Goal: Task Accomplishment & Management: Manage account settings

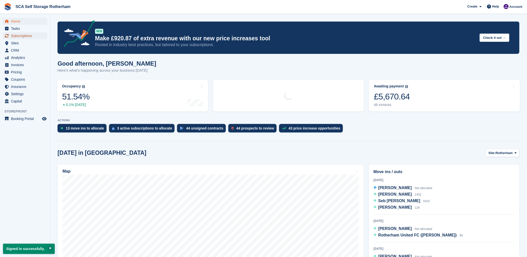
click at [24, 33] on span "Subscriptions" at bounding box center [26, 35] width 30 height 7
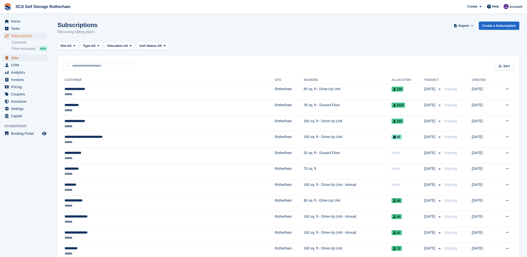
click at [9, 56] on span "menu" at bounding box center [7, 58] width 6 height 6
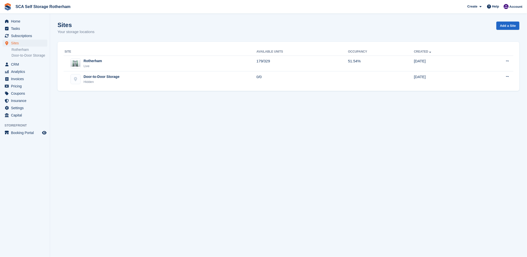
click at [18, 17] on div "Home Tasks Subscriptions Subscriptions Subscriptions Contracts Price increases …" at bounding box center [25, 67] width 50 height 103
click at [18, 19] on span "Home" at bounding box center [26, 21] width 30 height 7
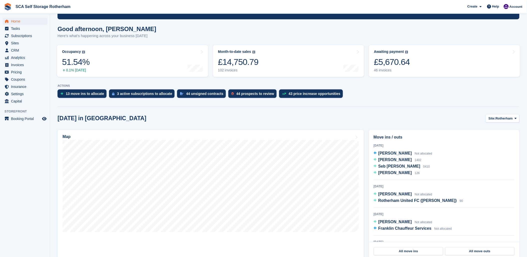
scroll to position [56, 0]
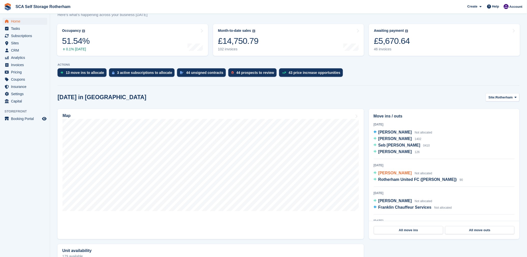
click at [383, 171] on span "[PERSON_NAME]" at bounding box center [395, 173] width 34 height 4
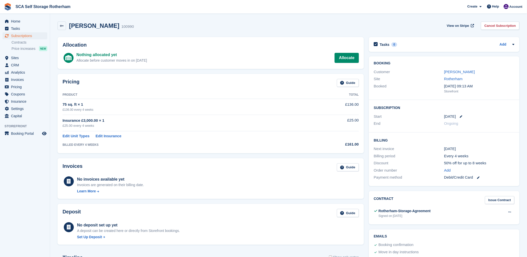
click at [12, 54] on div "Subscriptions Subscriptions Subscriptions Contracts Price increases NEW Contrac…" at bounding box center [25, 43] width 50 height 22
click at [14, 57] on span "Sites" at bounding box center [26, 57] width 30 height 7
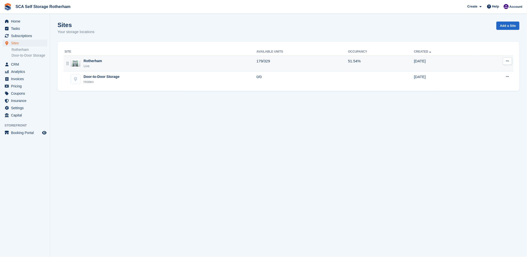
click at [108, 63] on div "Rotherham Live" at bounding box center [161, 63] width 192 height 10
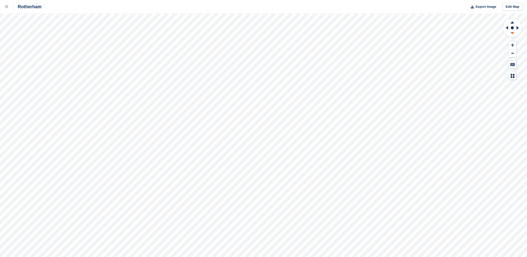
click at [512, 33] on icon at bounding box center [512, 34] width 13 height 6
click at [505, 29] on icon at bounding box center [506, 27] width 6 height 13
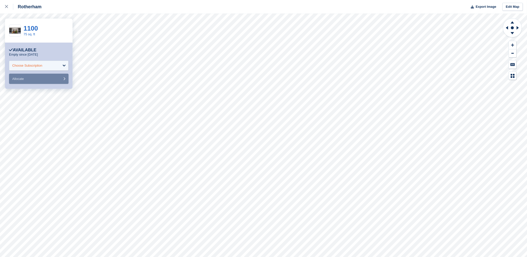
click at [44, 62] on div "Choose Subscription" at bounding box center [39, 66] width 60 height 10
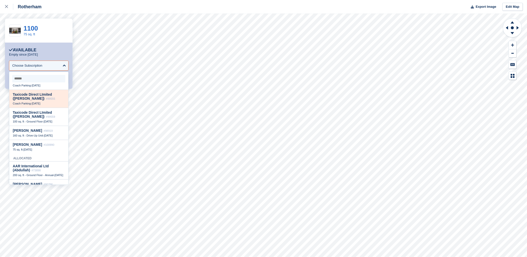
scroll to position [194, 0]
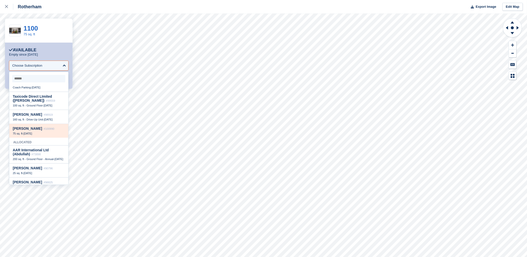
click at [44, 130] on span "#100990" at bounding box center [49, 128] width 11 height 3
select select "******"
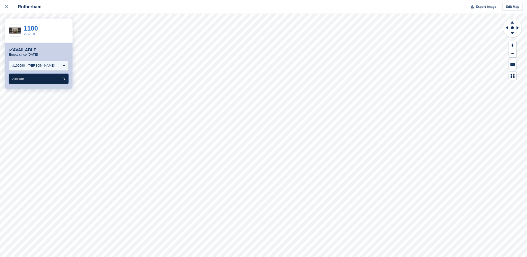
click at [46, 77] on button "Allocate" at bounding box center [39, 79] width 60 height 10
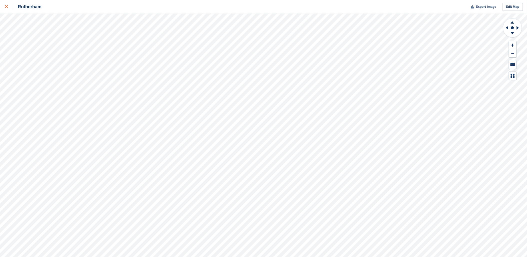
click at [8, 4] on div at bounding box center [9, 7] width 8 height 6
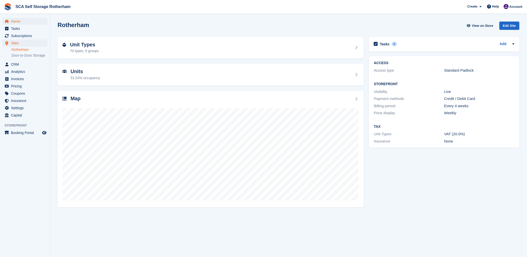
click at [19, 21] on span "Home" at bounding box center [26, 21] width 30 height 7
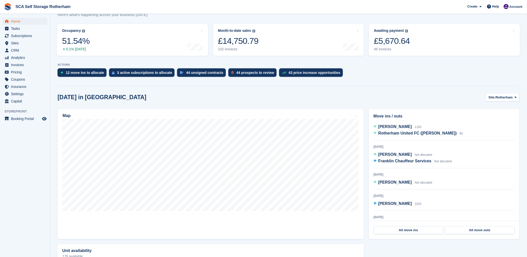
scroll to position [56, 0]
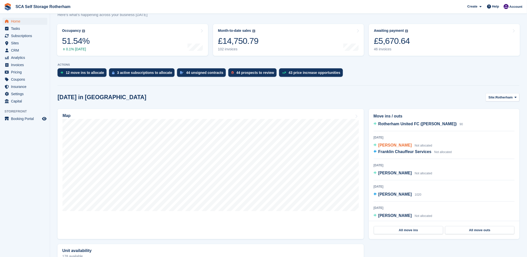
click at [393, 144] on span "[PERSON_NAME]" at bounding box center [395, 145] width 34 height 4
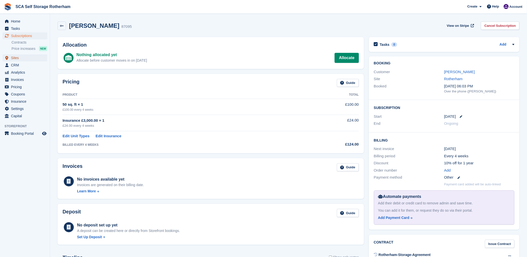
click at [7, 56] on icon "menu" at bounding box center [6, 58] width 3 height 4
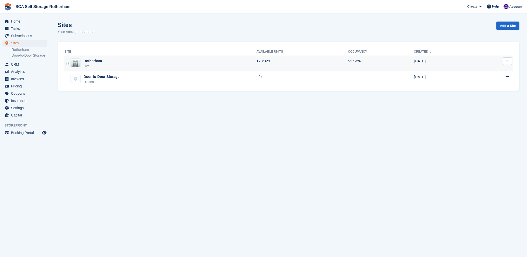
click at [111, 67] on div "Rotherham Live" at bounding box center [161, 63] width 192 height 10
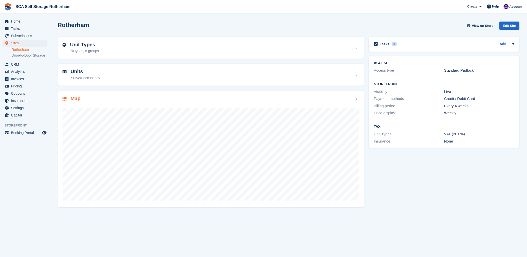
click at [234, 101] on div "Map" at bounding box center [211, 99] width 296 height 7
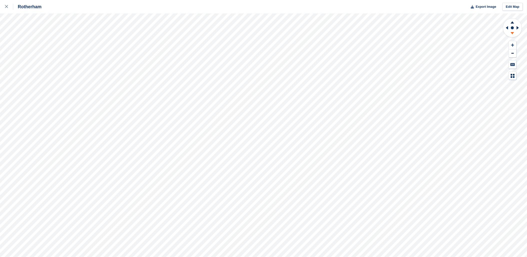
click at [509, 34] on icon at bounding box center [512, 34] width 13 height 6
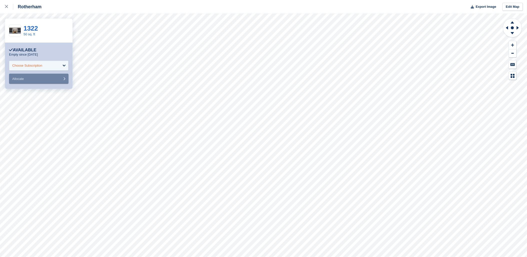
click at [20, 67] on div "Choose Subscription" at bounding box center [27, 65] width 30 height 5
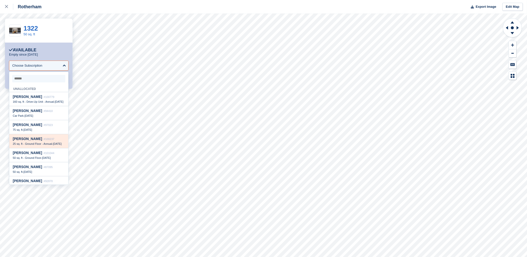
scroll to position [28, 0]
click at [36, 141] on div "Jody Cardwell #87095" at bounding box center [39, 139] width 52 height 4
select select "*****"
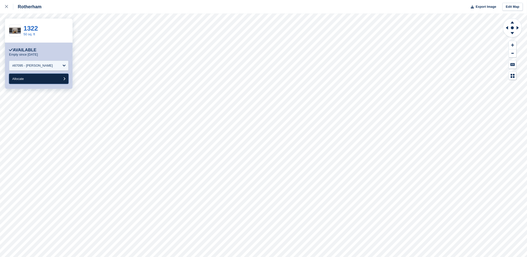
click at [31, 78] on button "Allocate" at bounding box center [39, 79] width 60 height 10
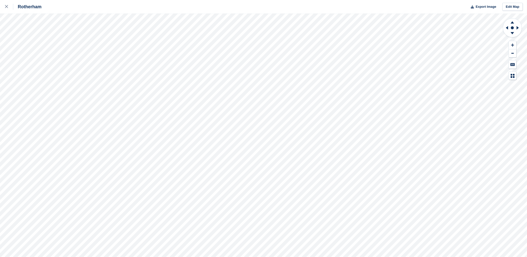
drag, startPoint x: 508, startPoint y: 28, endPoint x: 503, endPoint y: 28, distance: 5.1
click at [503, 28] on icon at bounding box center [513, 28] width 20 height 20
drag, startPoint x: 508, startPoint y: 28, endPoint x: 505, endPoint y: 28, distance: 3.3
click at [508, 28] on icon at bounding box center [507, 28] width 2 height 4
click at [6, 6] on icon at bounding box center [6, 6] width 3 height 3
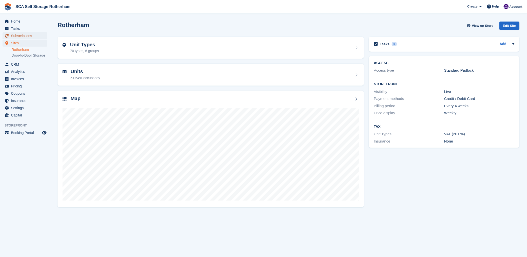
click at [24, 37] on span "Subscriptions" at bounding box center [26, 35] width 30 height 7
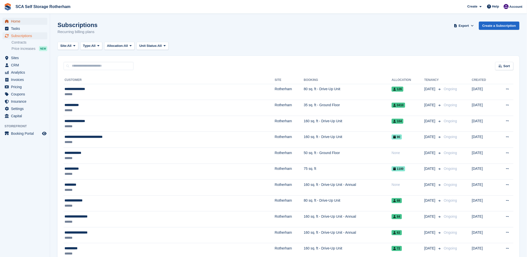
click at [18, 20] on span "Home" at bounding box center [26, 21] width 30 height 7
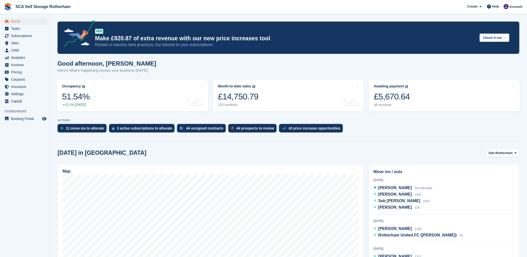
click at [401, 126] on div "11 move ins to allocate 3 active subscriptions to allocate 44 unsigned contract…" at bounding box center [289, 129] width 462 height 11
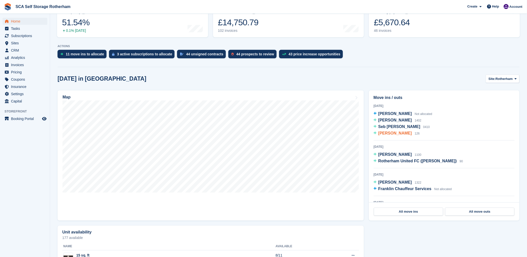
scroll to position [83, 0]
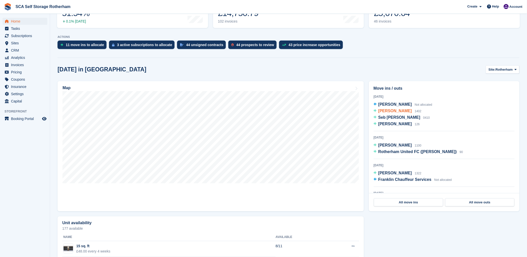
click at [393, 111] on span "Ryan Askew" at bounding box center [395, 111] width 34 height 4
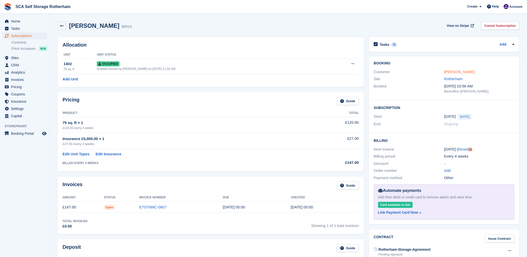
click at [447, 71] on link "[PERSON_NAME]" at bounding box center [459, 72] width 31 height 4
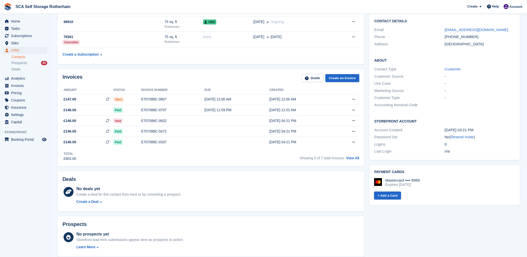
scroll to position [56, 0]
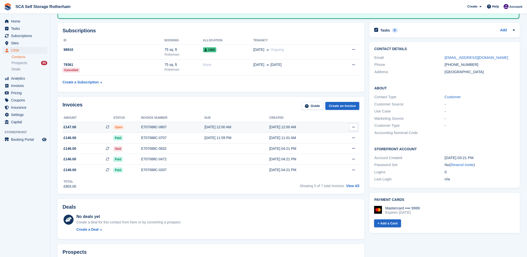
click at [205, 127] on div "15 Aug, 12:00 AM" at bounding box center [237, 126] width 65 height 5
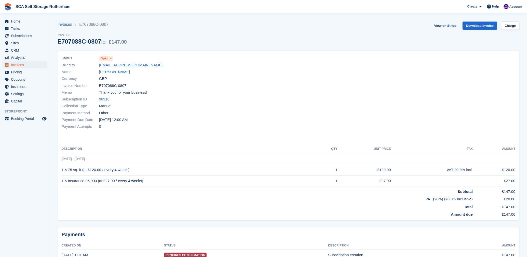
click at [189, 83] on div "Invoice Number E707088C-0807" at bounding box center [174, 85] width 224 height 7
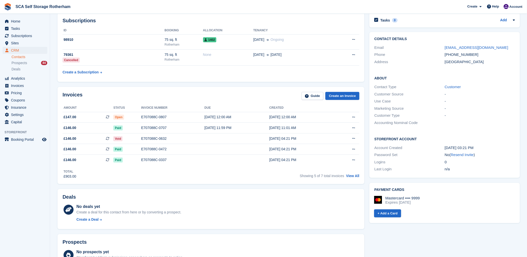
drag, startPoint x: 247, startPoint y: 84, endPoint x: 269, endPoint y: 86, distance: 21.8
click at [248, 85] on div "Invoices Guide Create an Invoice Amount Status Invoice number Due Created £147.…" at bounding box center [211, 135] width 312 height 102
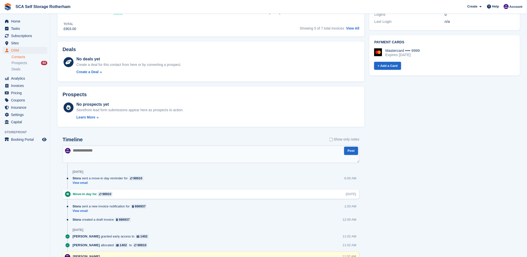
scroll to position [278, 0]
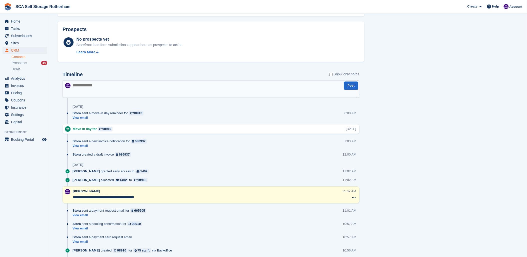
drag, startPoint x: 94, startPoint y: 92, endPoint x: 294, endPoint y: 83, distance: 200.3
click at [94, 91] on textarea at bounding box center [211, 89] width 297 height 18
type textarea "*"
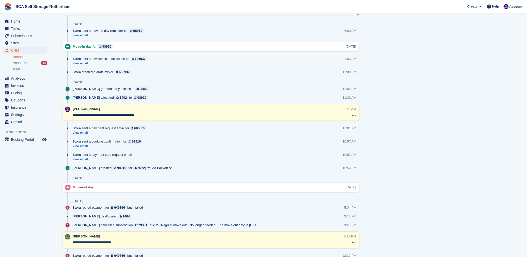
scroll to position [333, 0]
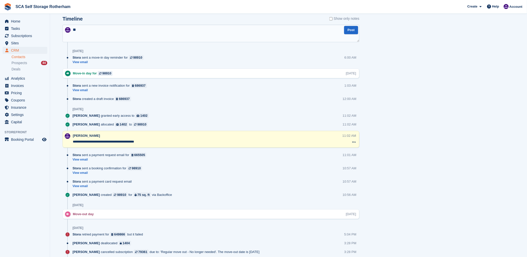
type textarea "*"
click at [414, 119] on div "Tasks 0 Add No tasks related to Ryan Askew Contact Details Email raskewpersonal…" at bounding box center [445, 128] width 156 height 773
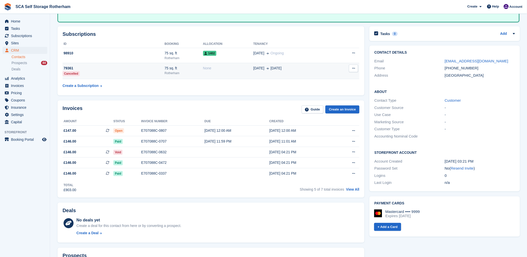
scroll to position [28, 0]
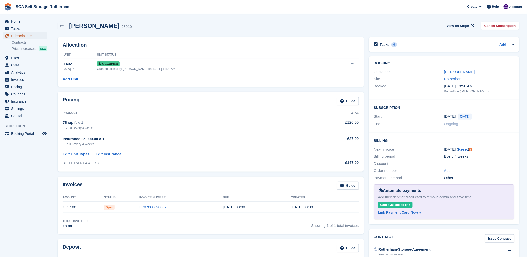
click at [20, 34] on span "Subscriptions" at bounding box center [26, 35] width 30 height 7
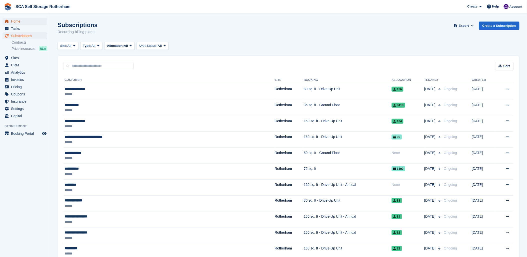
click at [13, 19] on span "Home" at bounding box center [26, 21] width 30 height 7
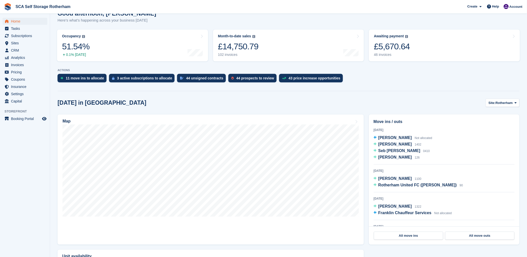
scroll to position [56, 0]
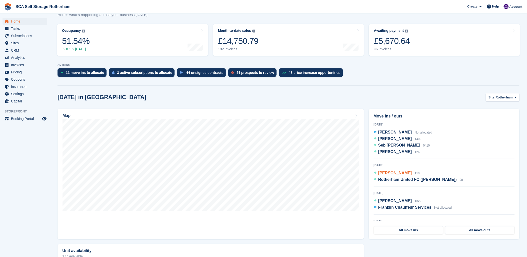
click at [388, 173] on span "Zoe Skelly" at bounding box center [395, 173] width 34 height 4
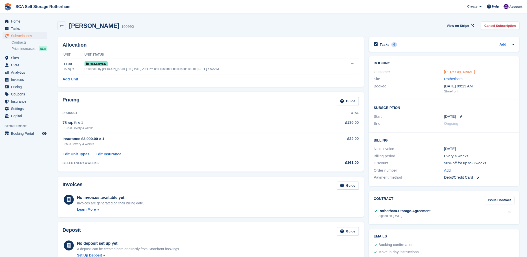
click at [455, 71] on link "Zoe Skelly" at bounding box center [459, 72] width 31 height 4
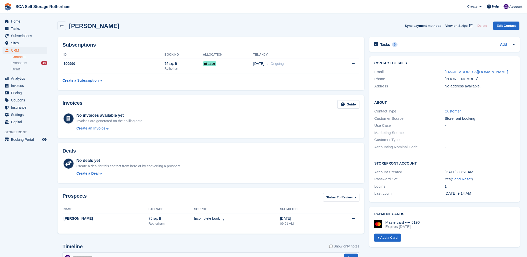
click at [343, 44] on h2 "Subscriptions" at bounding box center [211, 45] width 297 height 6
click at [251, 75] on table "ID Booking Allocation Tenancy 100990 75 sq. ft Rotherham 1100 15 Aug Ongoing" at bounding box center [211, 68] width 297 height 35
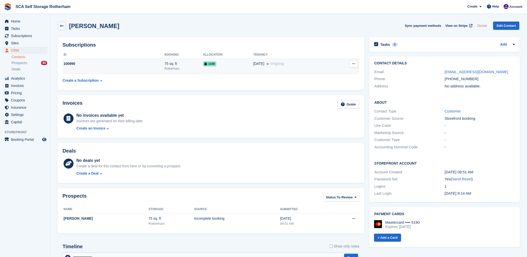
click at [254, 69] on td "15 Aug Ongoing" at bounding box center [292, 66] width 79 height 15
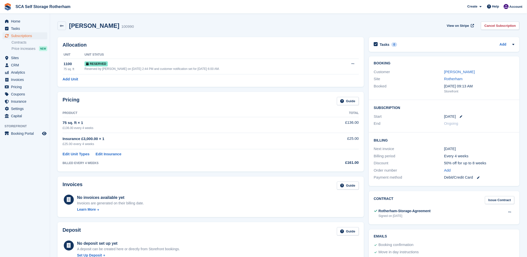
drag, startPoint x: 189, startPoint y: 31, endPoint x: 276, endPoint y: 46, distance: 88.3
click at [189, 31] on div "[PERSON_NAME] 100990 View on Stripe Cancel Subscription" at bounding box center [288, 27] width 467 height 16
click at [141, 28] on div "[PERSON_NAME] 100990 View on Stripe Cancel Subscription" at bounding box center [289, 26] width 462 height 9
click at [451, 74] on link "[PERSON_NAME]" at bounding box center [459, 72] width 31 height 4
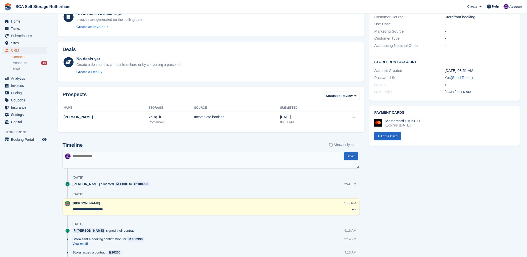
scroll to position [111, 0]
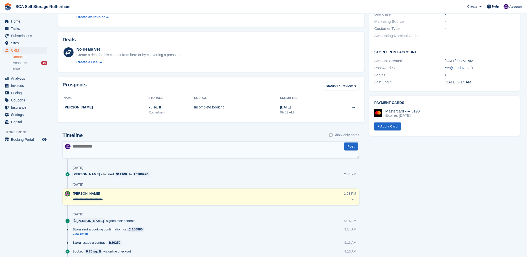
click at [123, 151] on textarea at bounding box center [211, 150] width 297 height 18
type textarea "**********"
click at [356, 145] on button "Post" at bounding box center [351, 146] width 14 height 8
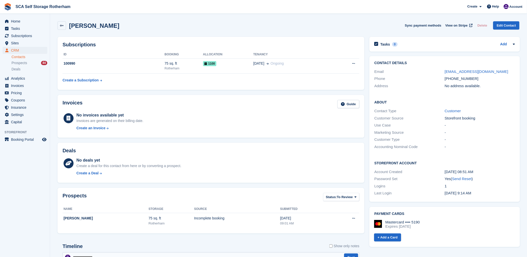
scroll to position [0, 0]
click at [264, 24] on div "Zoe Skelly Sync payment methods View on Stripe Delete Edit Contact" at bounding box center [289, 26] width 462 height 9
click at [286, 20] on div "Zoe Skelly Sync payment methods View on Stripe Delete Edit Contact" at bounding box center [288, 27] width 467 height 16
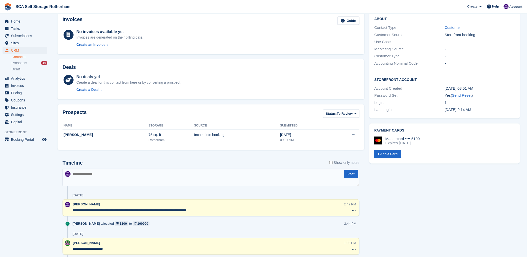
scroll to position [182, 0]
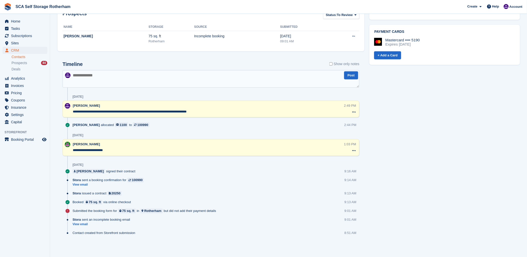
click at [241, 114] on div "**********" at bounding box center [208, 109] width 271 height 12
click at [243, 111] on textarea "**********" at bounding box center [208, 111] width 271 height 5
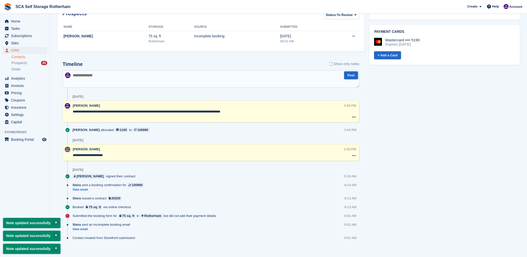
type textarea "**********"
click at [267, 76] on textarea at bounding box center [211, 79] width 297 height 18
click at [292, 81] on textarea at bounding box center [211, 79] width 297 height 18
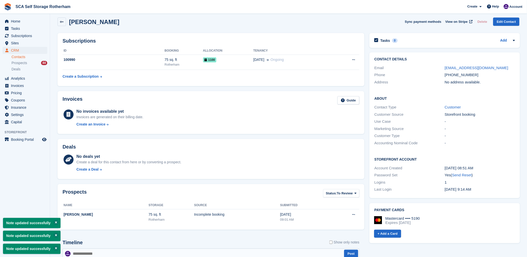
scroll to position [0, 0]
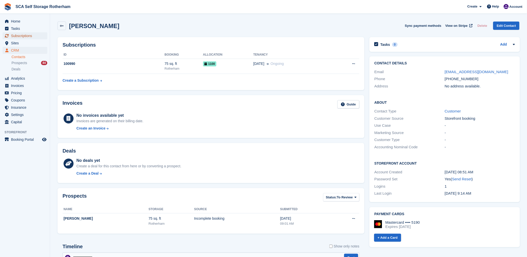
click at [16, 35] on span "Subscriptions" at bounding box center [26, 35] width 30 height 7
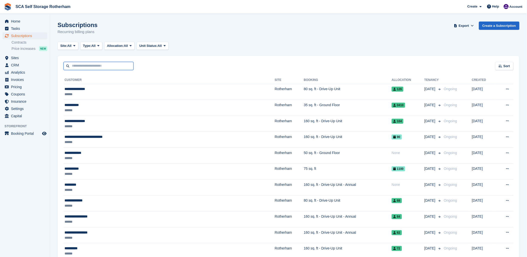
click at [110, 65] on input "text" at bounding box center [99, 66] width 70 height 8
type input "***"
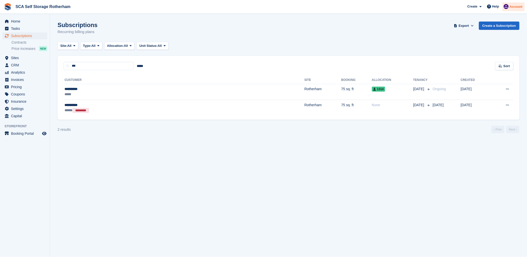
click at [508, 7] on img at bounding box center [506, 6] width 5 height 5
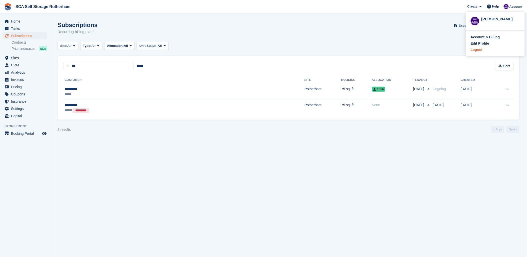
click at [478, 48] on div "Logout" at bounding box center [477, 49] width 12 height 5
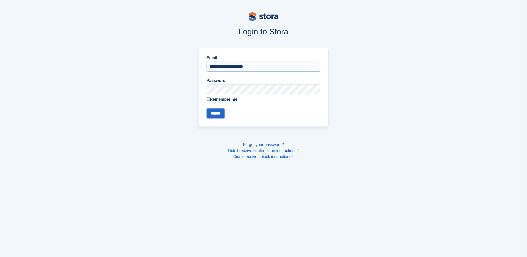
click at [223, 68] on input "**********" at bounding box center [264, 67] width 114 height 10
drag, startPoint x: 235, startPoint y: 67, endPoint x: 235, endPoint y: 71, distance: 3.5
click at [235, 71] on input "**********" at bounding box center [264, 67] width 114 height 10
type input "**********"
click at [220, 113] on input "******" at bounding box center [216, 113] width 18 height 10
